Goal: Task Accomplishment & Management: Manage account settings

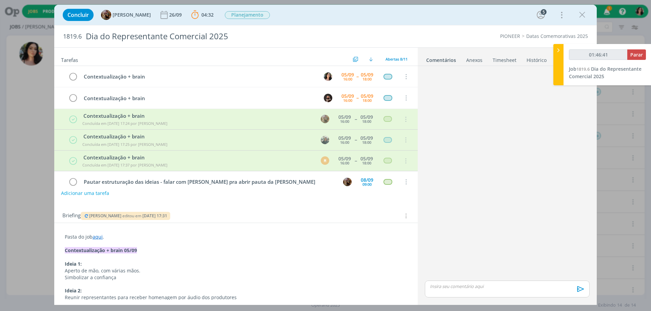
click at [311, 10] on div "Concluir [PERSON_NAME] [DATE] 04:32 Parar Apontar Data * [DATE] Horas * 00:00 T…" at bounding box center [325, 15] width 532 height 16
click at [130, 214] on span "editou em" at bounding box center [131, 216] width 19 height 6
click at [638, 54] on span "Parar" at bounding box center [636, 55] width 13 height 6
type input "01:47:00"
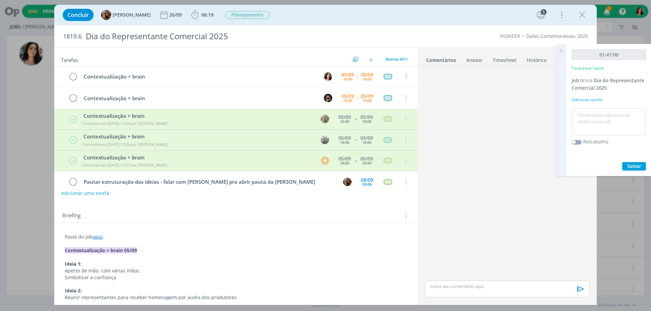
click at [603, 130] on textarea at bounding box center [608, 122] width 71 height 24
type textarea "Brain"
click at [630, 165] on span "Salvar" at bounding box center [634, 166] width 14 height 6
click at [75, 77] on icon "dialog" at bounding box center [72, 77] width 9 height 10
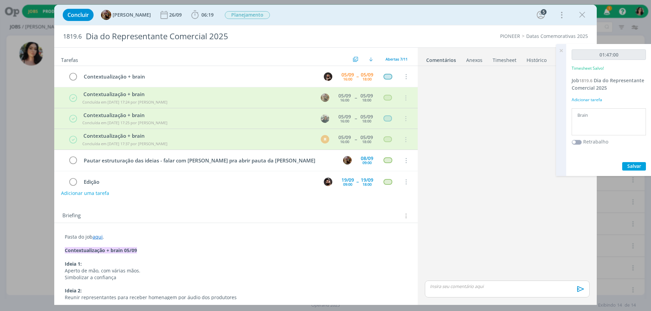
click at [562, 48] on icon at bounding box center [561, 50] width 12 height 13
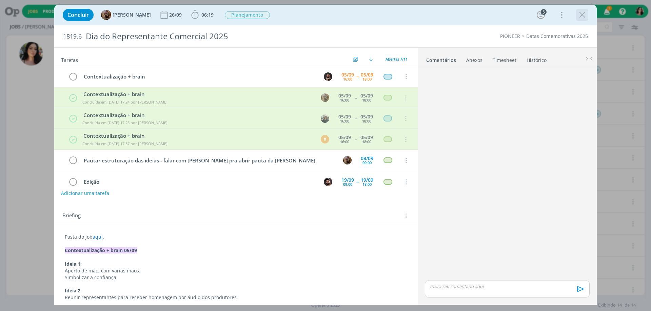
click at [581, 18] on icon "dialog" at bounding box center [582, 15] width 10 height 10
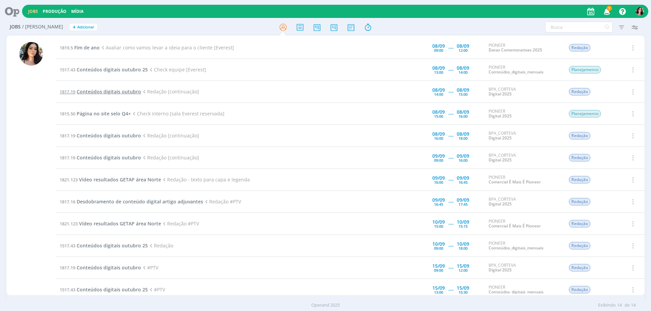
click at [131, 91] on span "Conteúdos digitais outubro" at bounding box center [109, 91] width 64 height 6
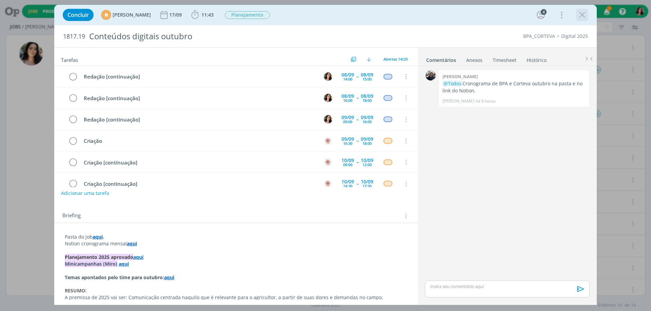
click at [579, 18] on icon "dialog" at bounding box center [582, 15] width 10 height 10
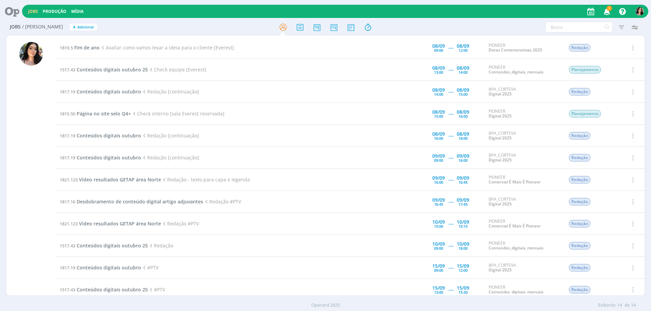
click at [14, 11] on icon at bounding box center [10, 11] width 14 height 13
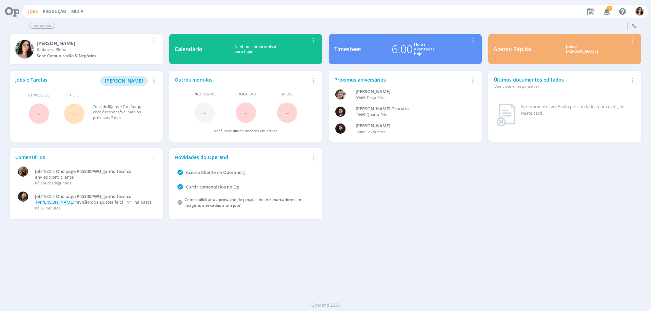
click at [29, 13] on link "Jobs" at bounding box center [33, 11] width 10 height 6
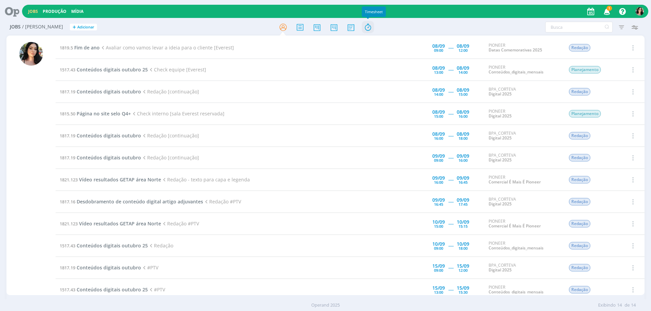
click at [371, 30] on icon at bounding box center [368, 27] width 12 height 13
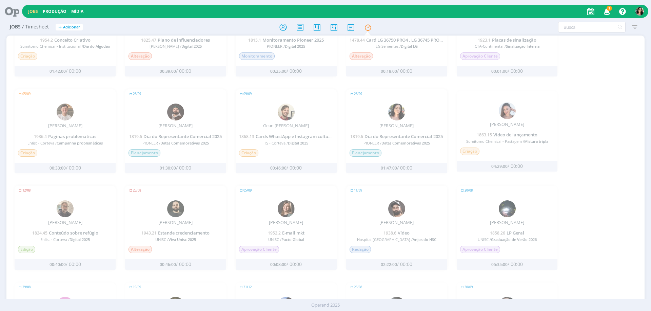
scroll to position [545, 0]
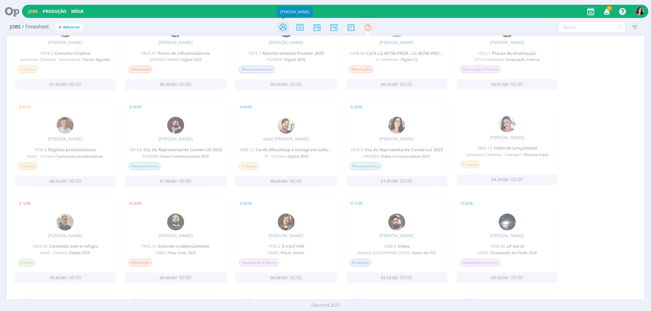
click at [281, 27] on icon at bounding box center [283, 27] width 12 height 13
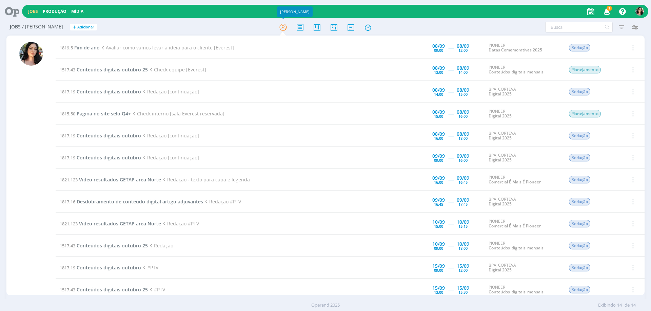
click at [262, 27] on div at bounding box center [325, 27] width 212 height 12
click at [13, 7] on icon at bounding box center [10, 11] width 14 height 13
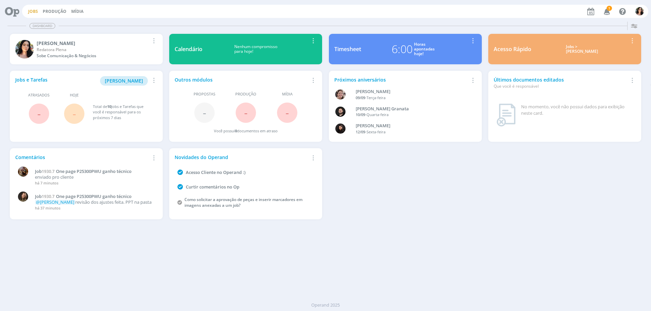
click at [34, 9] on link "Jobs" at bounding box center [33, 11] width 10 height 6
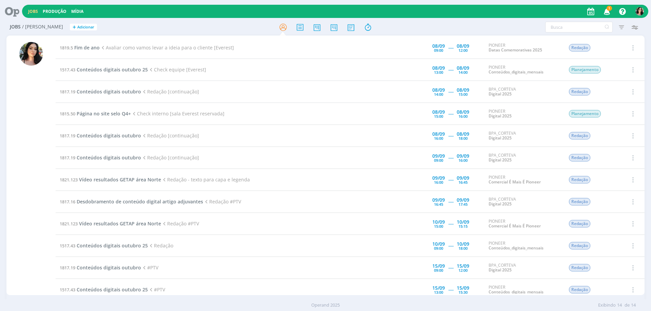
click at [17, 15] on icon at bounding box center [10, 11] width 14 height 13
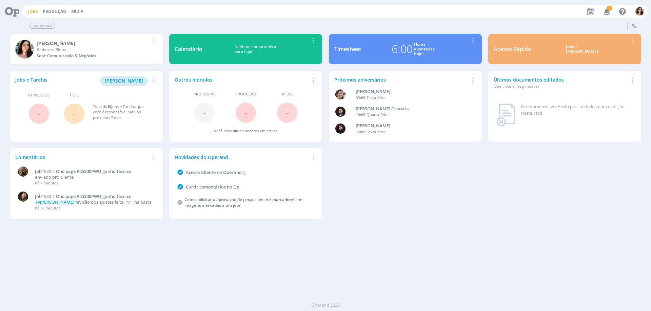
click at [30, 13] on link "Jobs" at bounding box center [33, 11] width 10 height 6
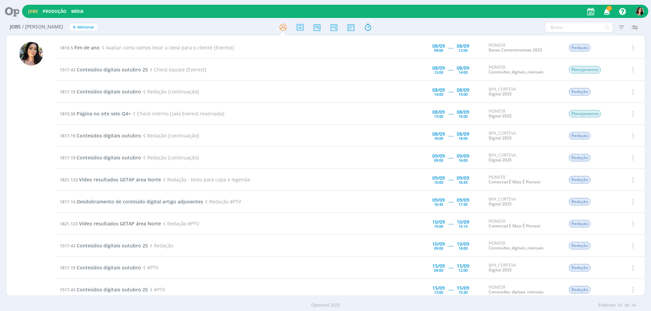
drag, startPoint x: 18, startPoint y: 105, endPoint x: 87, endPoint y: 21, distance: 108.8
click at [18, 105] on div at bounding box center [30, 166] width 49 height 259
